Goal: Task Accomplishment & Management: Manage account settings

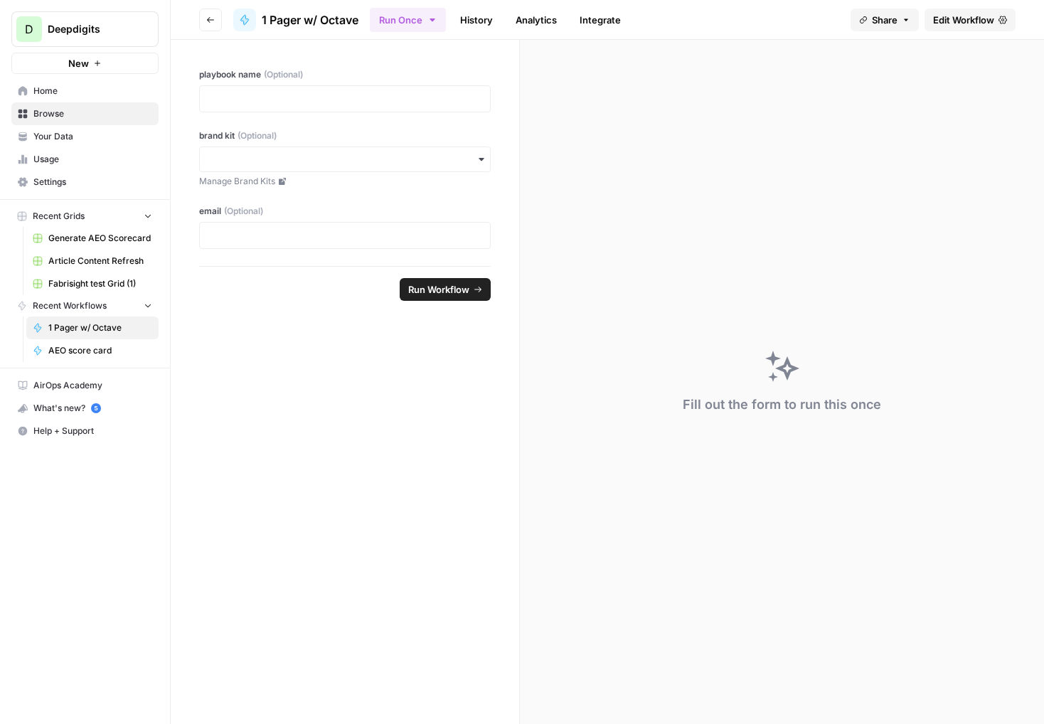
click at [25, 14] on button "D Deepdigits" at bounding box center [84, 29] width 147 height 36
click at [215, 372] on form "playbook name (Optional) brand kit (Optional) Manage Brand Kits email (Optional…" at bounding box center [345, 382] width 349 height 684
click at [105, 26] on span "Deepdigits" at bounding box center [91, 29] width 86 height 14
click at [305, 16] on span "1 Pager w/ Octave" at bounding box center [310, 19] width 97 height 17
click at [203, 16] on button "Go back" at bounding box center [210, 20] width 23 height 23
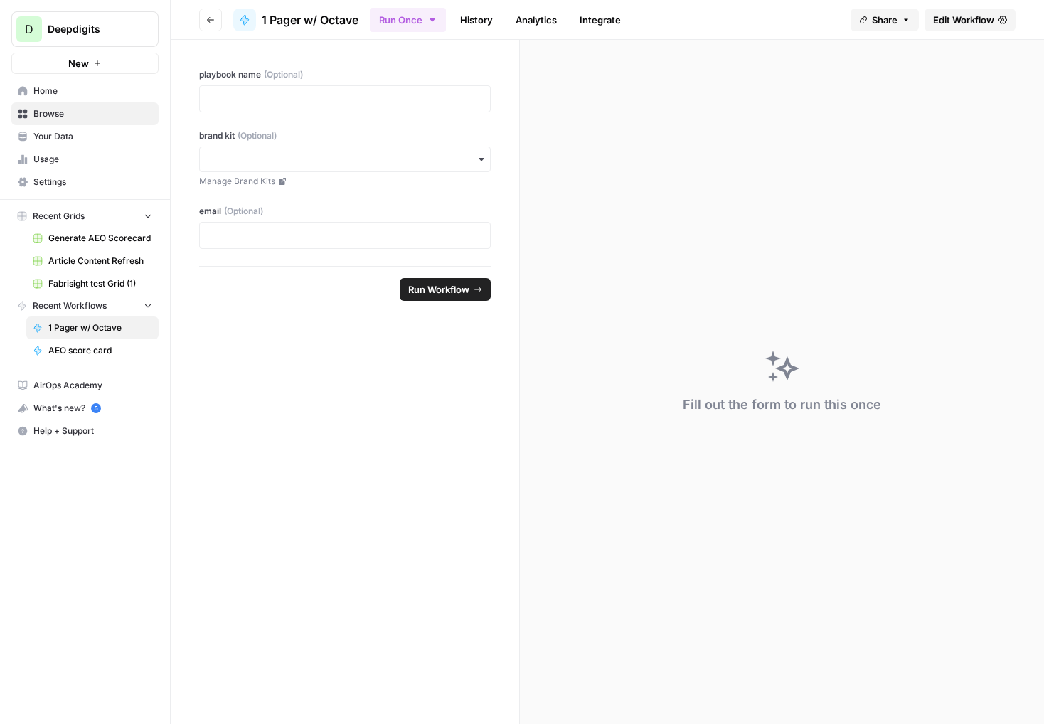
click at [26, 26] on span "D" at bounding box center [29, 29] width 9 height 17
click at [61, 111] on span "Deepdigits" at bounding box center [130, 107] width 175 height 14
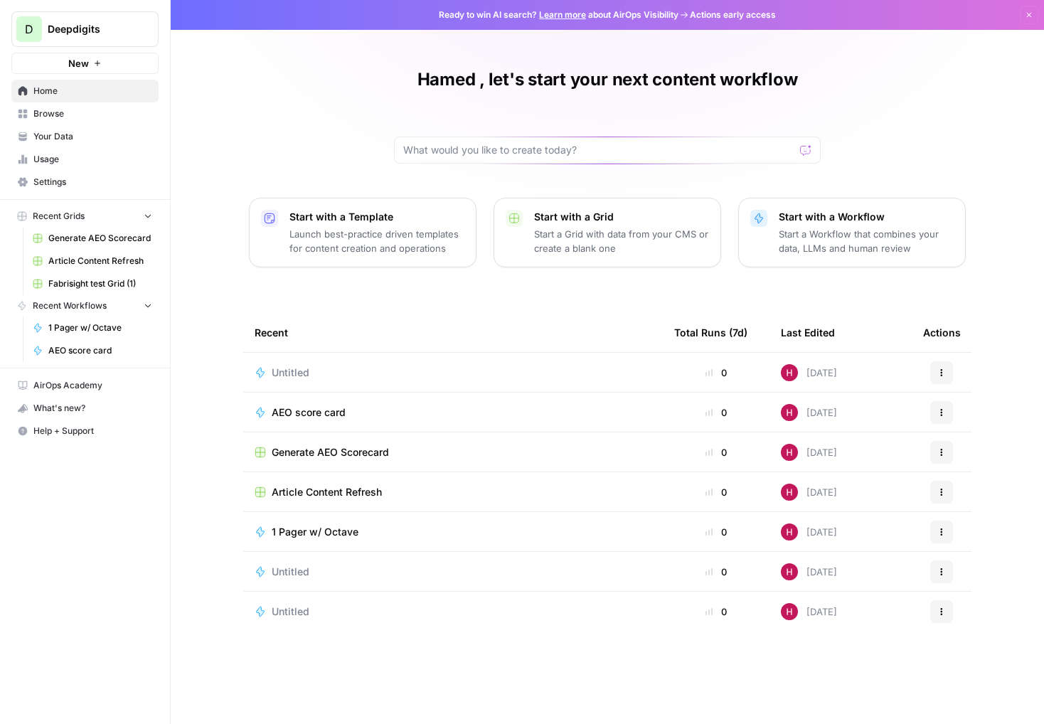
click at [742, 15] on span "Actions early access" at bounding box center [733, 15] width 86 height 13
click at [660, 18] on span "Ready to win AI search? Learn more about AirOps Visibility" at bounding box center [559, 15] width 240 height 13
click at [561, 15] on link "Learn more" at bounding box center [562, 14] width 47 height 11
click at [566, 14] on link "Learn more" at bounding box center [562, 14] width 47 height 11
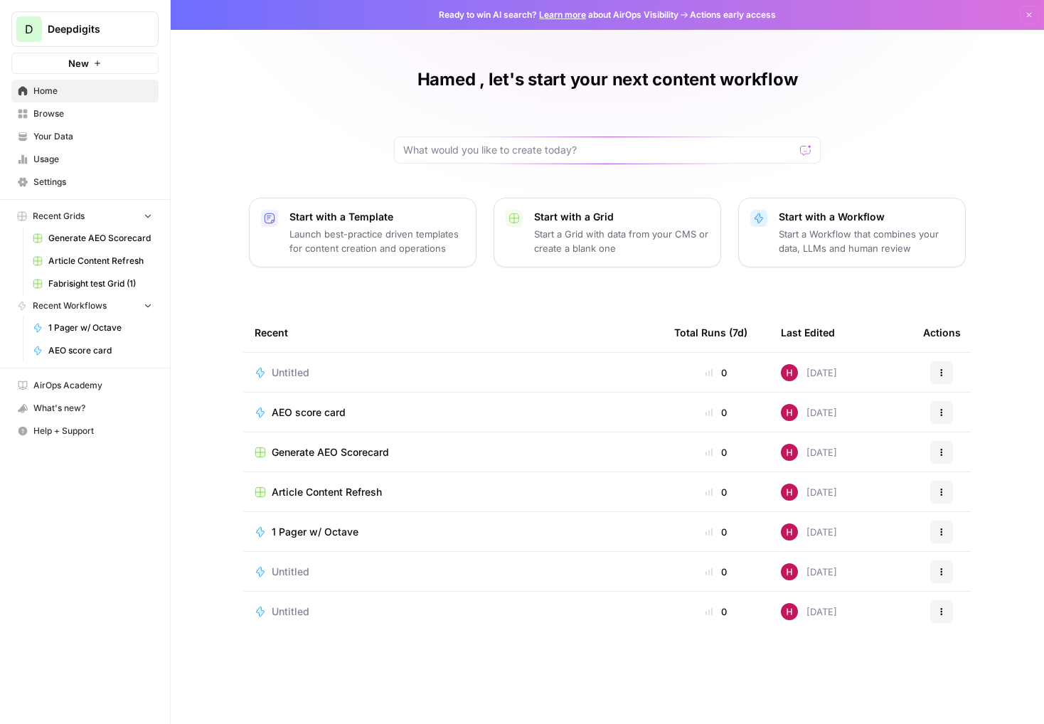
click at [48, 162] on span "Usage" at bounding box center [92, 159] width 119 height 13
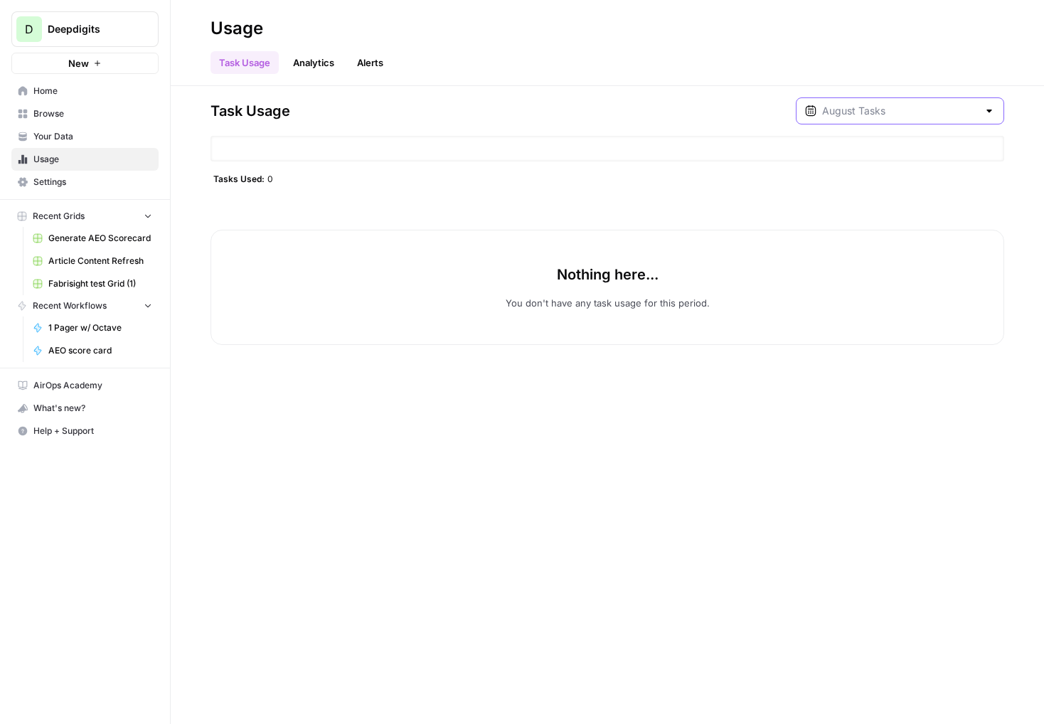
click at [897, 113] on input "text" at bounding box center [900, 111] width 156 height 14
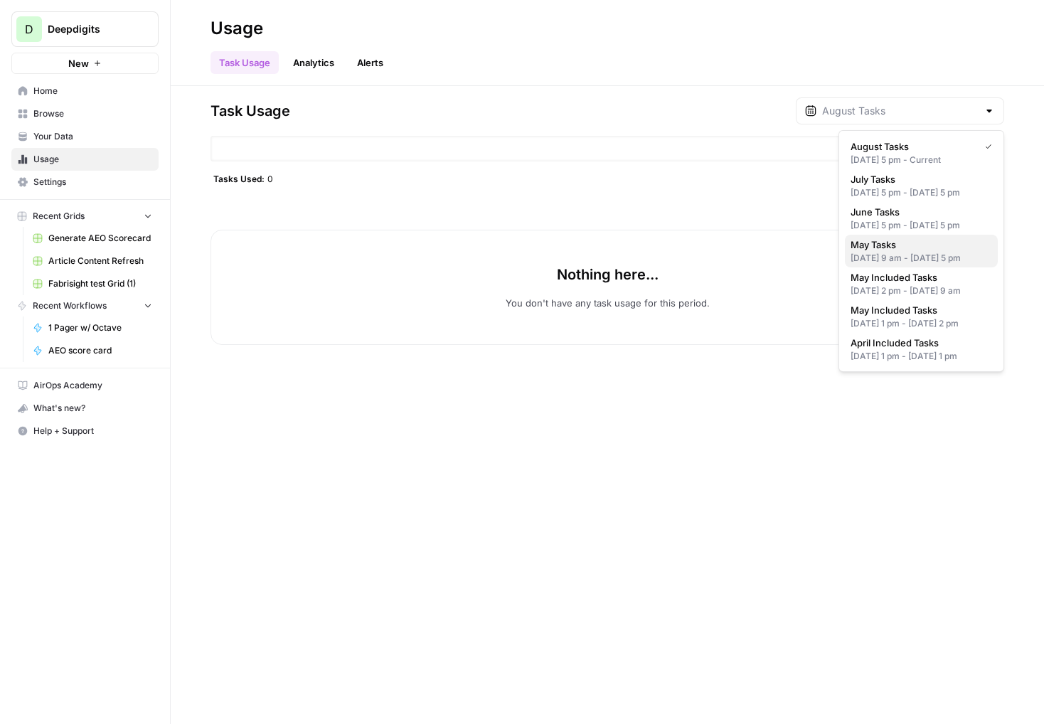
click at [877, 265] on div "May 20, 2025 9 am - May 31, 2025 5 pm" at bounding box center [922, 258] width 142 height 13
type input "May Tasks"
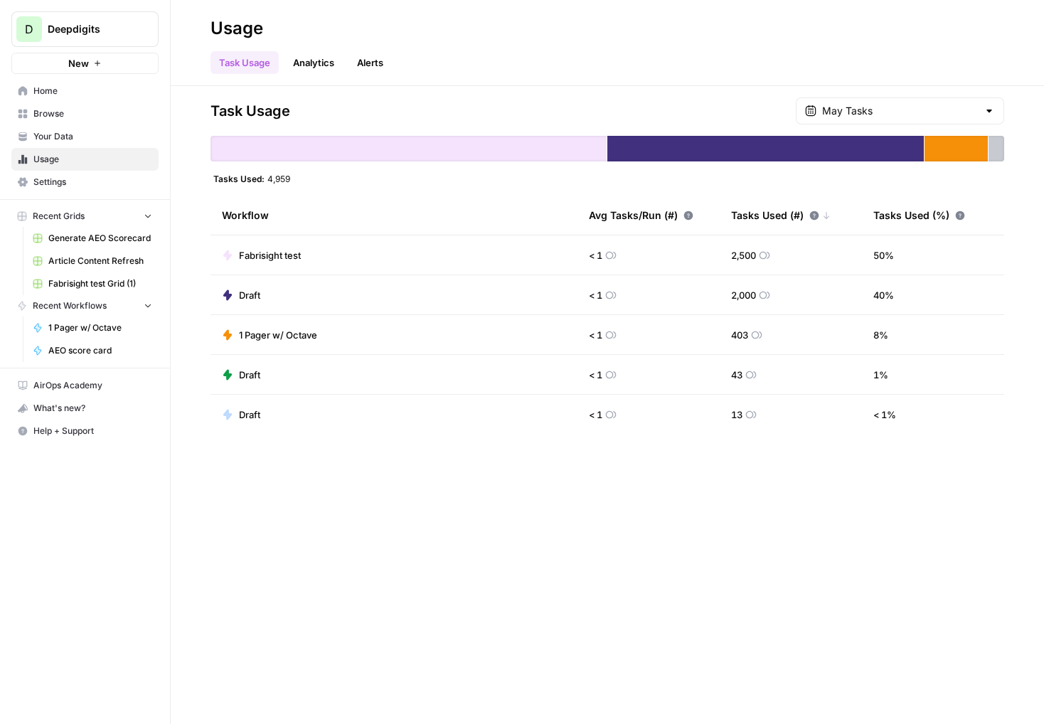
click at [311, 68] on link "Analytics" at bounding box center [314, 62] width 58 height 23
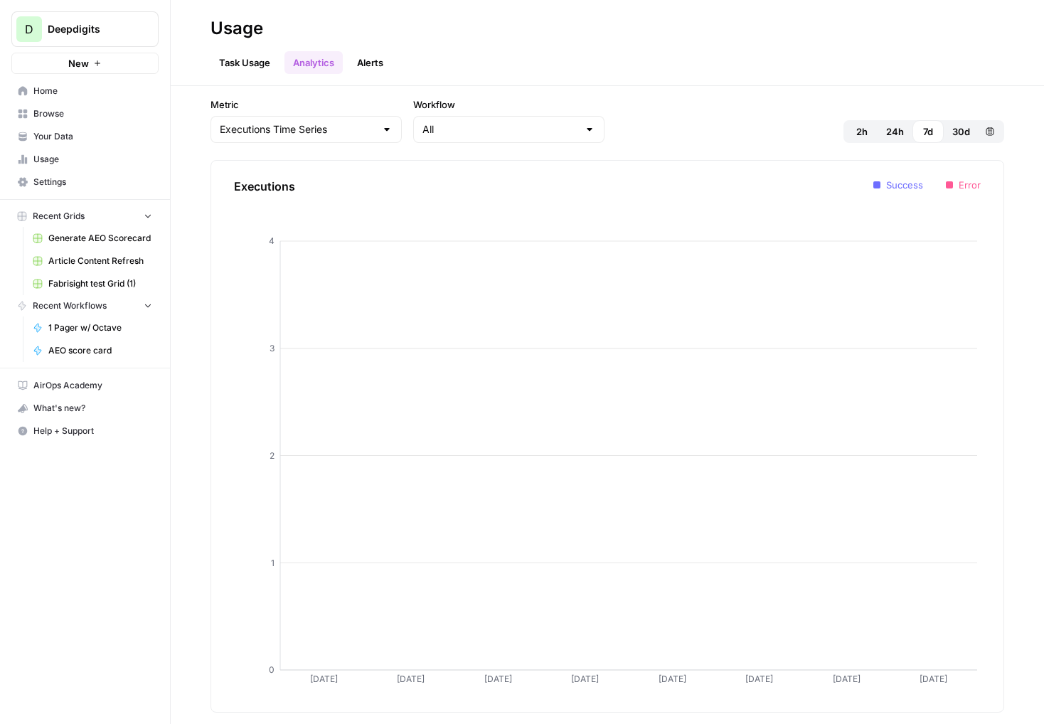
click at [383, 67] on link "Alerts" at bounding box center [370, 62] width 43 height 23
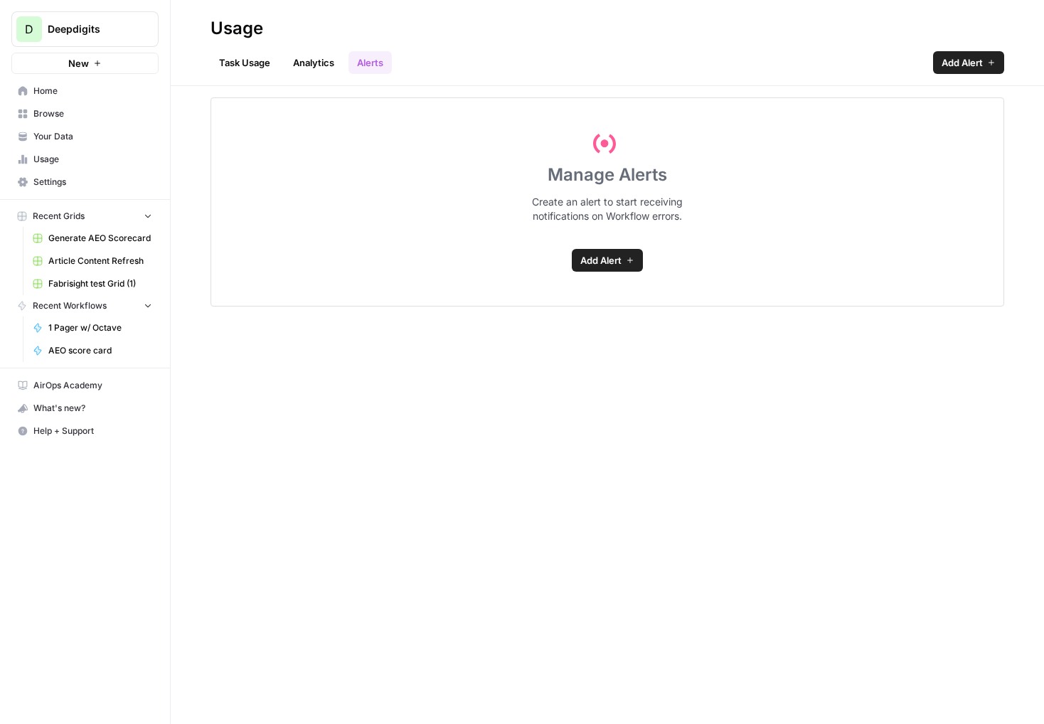
click at [232, 58] on link "Task Usage" at bounding box center [245, 62] width 68 height 23
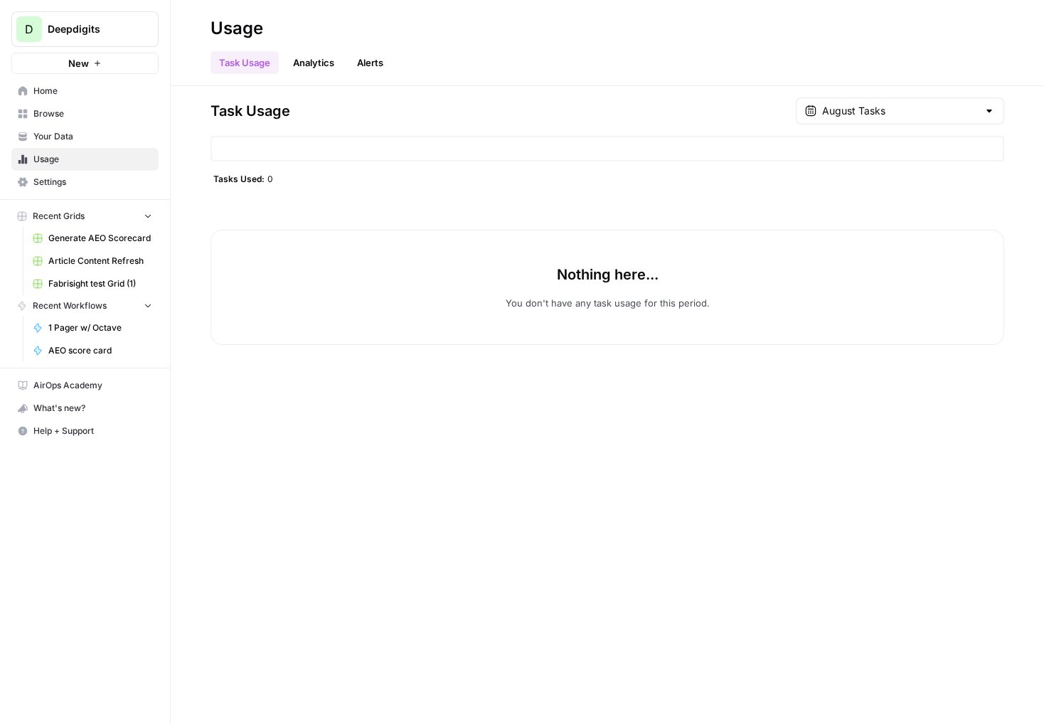
click at [57, 139] on span "Your Data" at bounding box center [92, 136] width 119 height 13
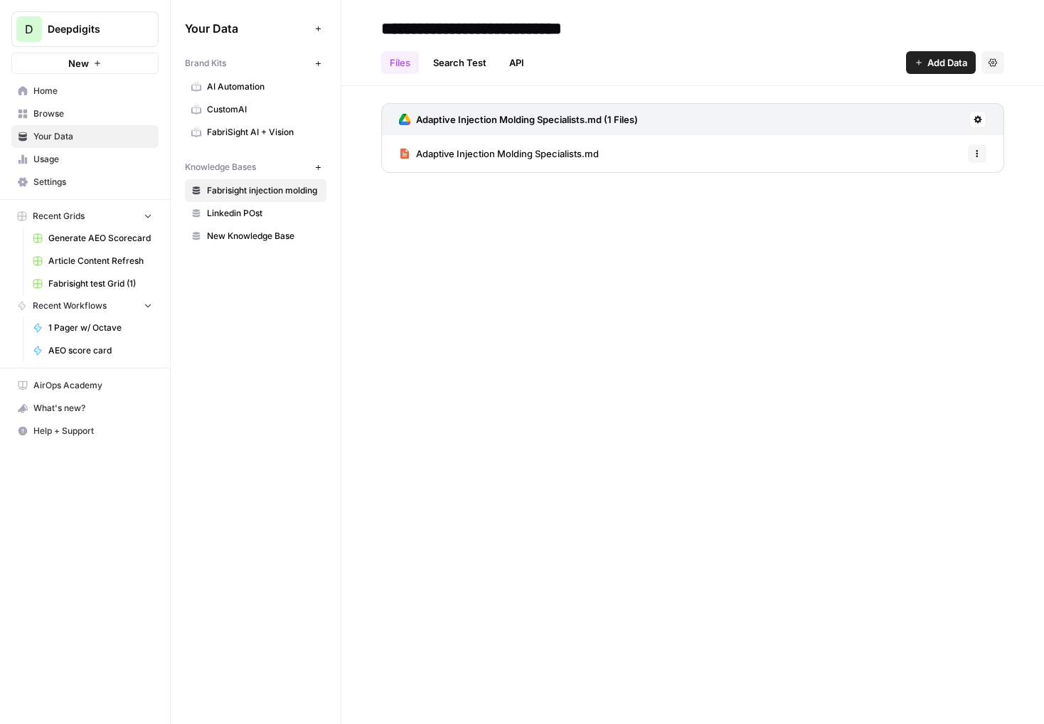
click at [51, 179] on span "Settings" at bounding box center [92, 182] width 119 height 13
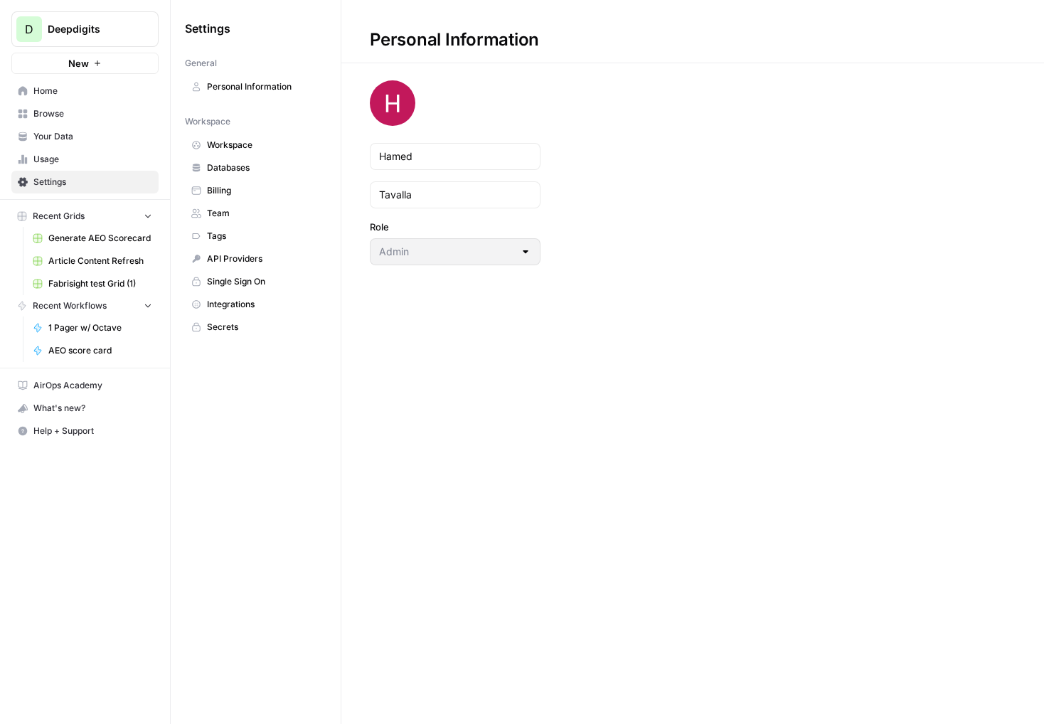
click at [241, 189] on span "Billing" at bounding box center [263, 190] width 113 height 13
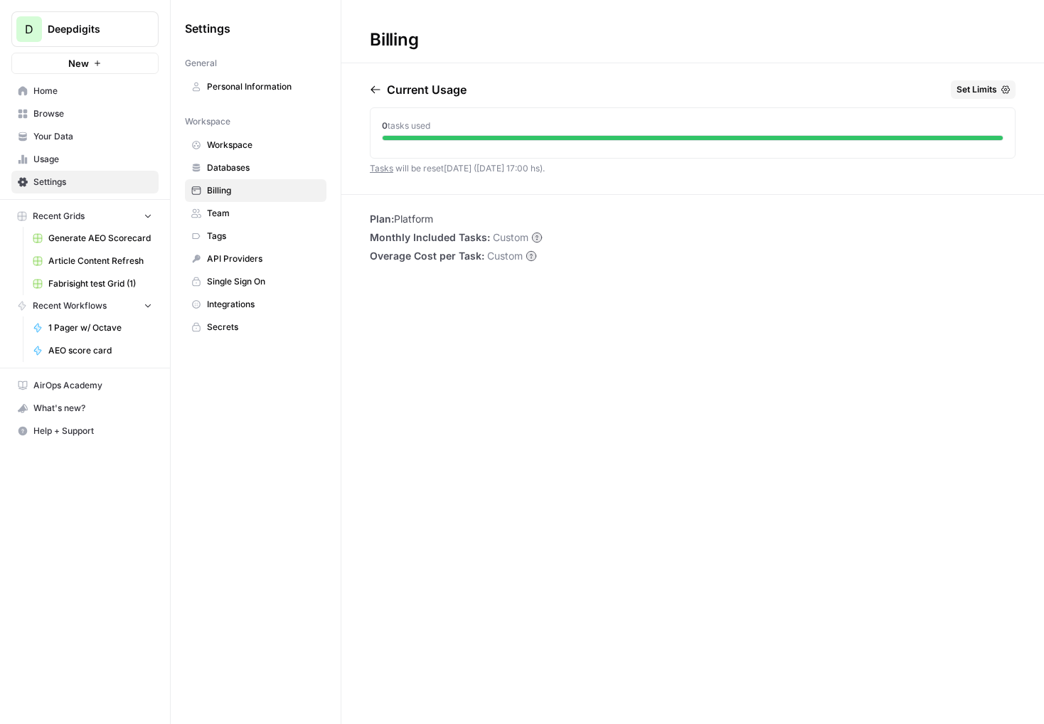
click at [376, 169] on link "Tasks" at bounding box center [381, 168] width 23 height 11
click at [235, 305] on span "Integrations" at bounding box center [263, 304] width 113 height 13
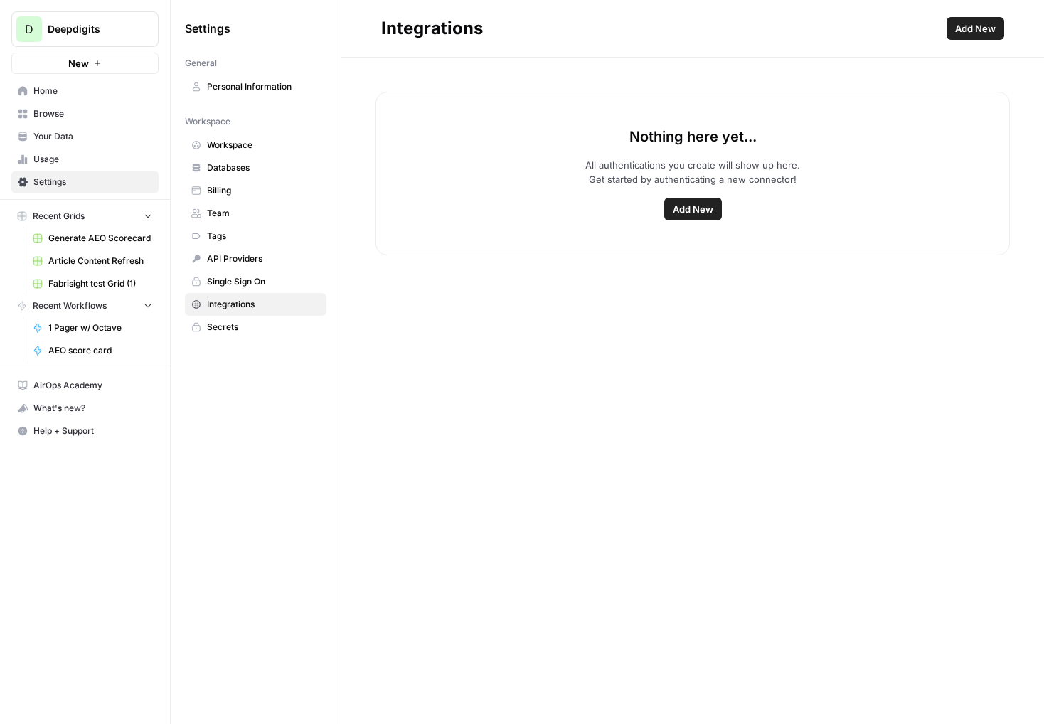
click at [226, 169] on span "Databases" at bounding box center [263, 168] width 113 height 13
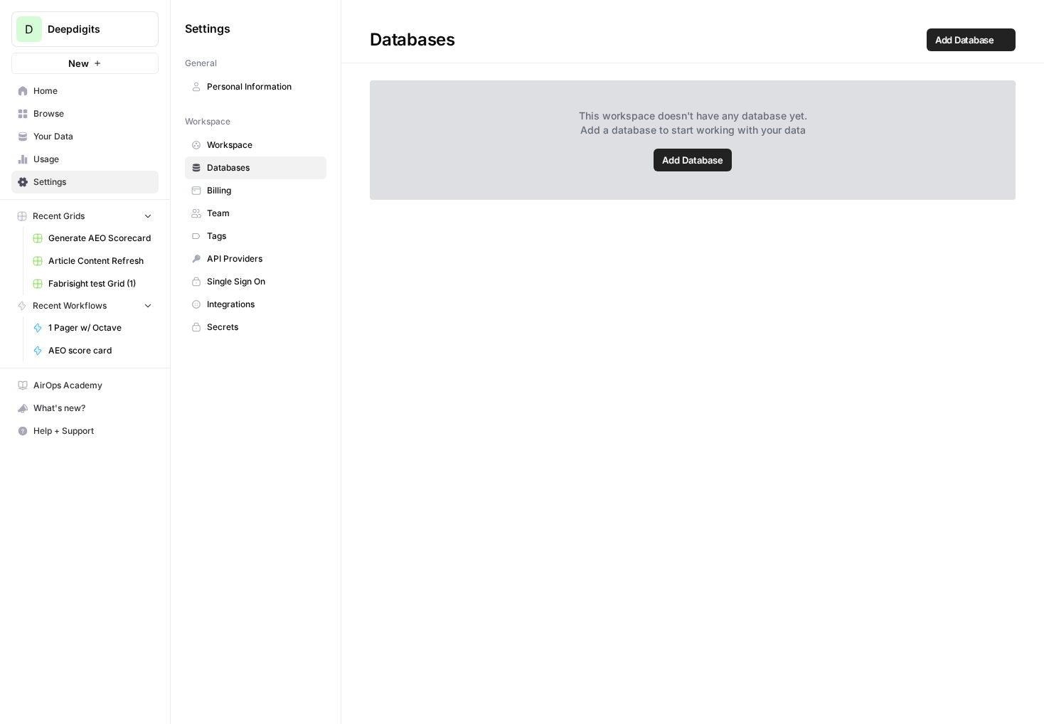
click at [229, 148] on span "Workspace" at bounding box center [263, 145] width 113 height 13
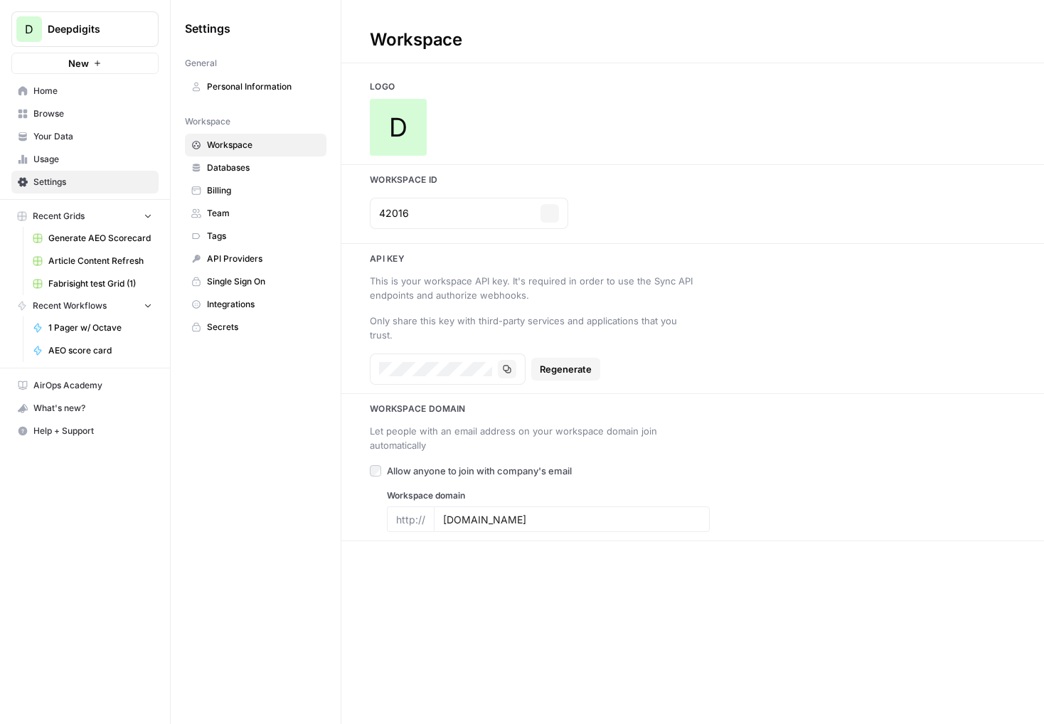
click at [218, 186] on span "Billing" at bounding box center [263, 190] width 113 height 13
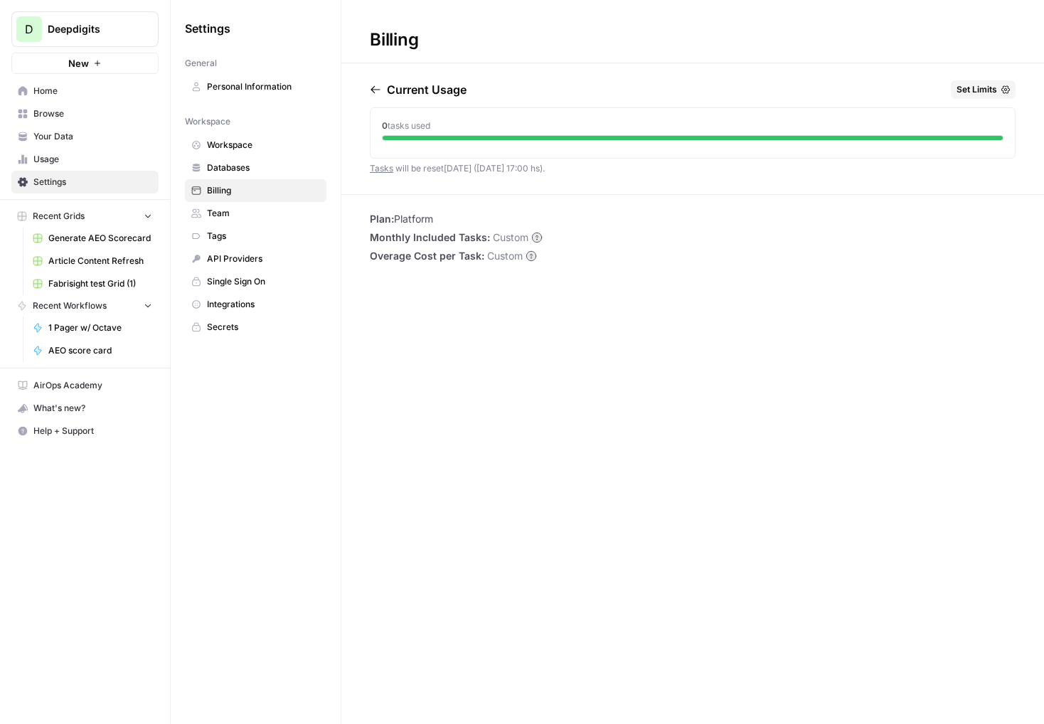
click at [39, 186] on span "Settings" at bounding box center [92, 182] width 119 height 13
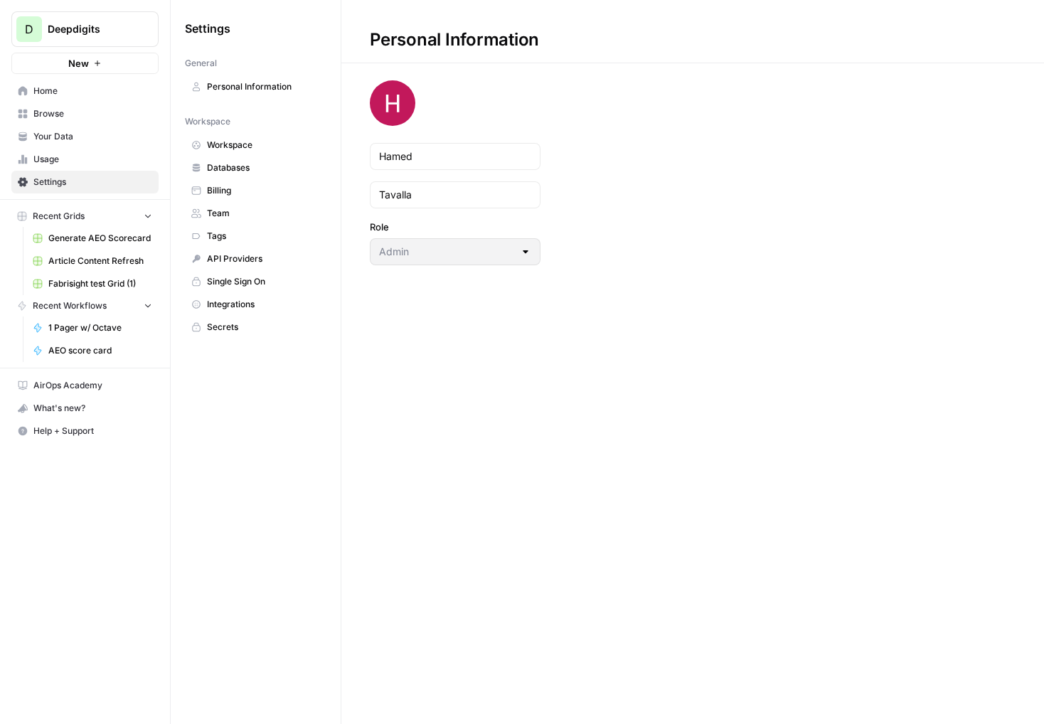
click at [231, 307] on span "Integrations" at bounding box center [263, 304] width 113 height 13
